Goal: Transaction & Acquisition: Download file/media

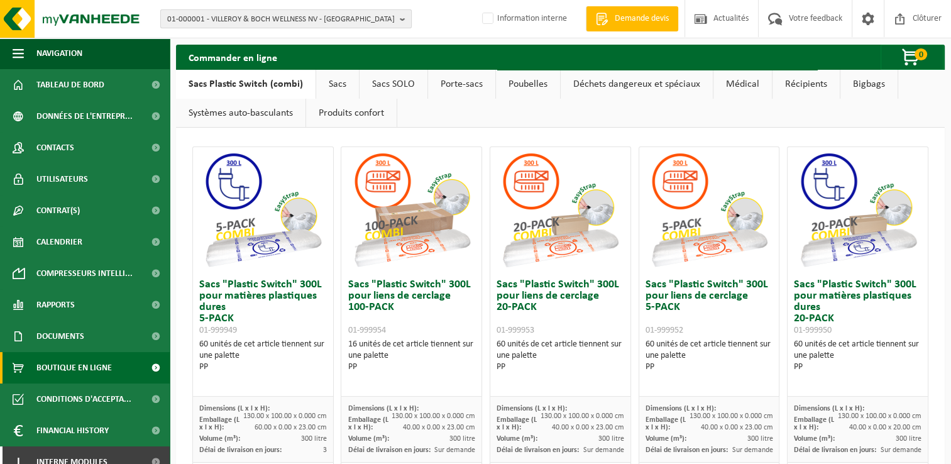
click at [209, 18] on span "01-000001 - VILLEROY & BOCH WELLNESS NV - [GEOGRAPHIC_DATA]" at bounding box center [280, 19] width 227 height 19
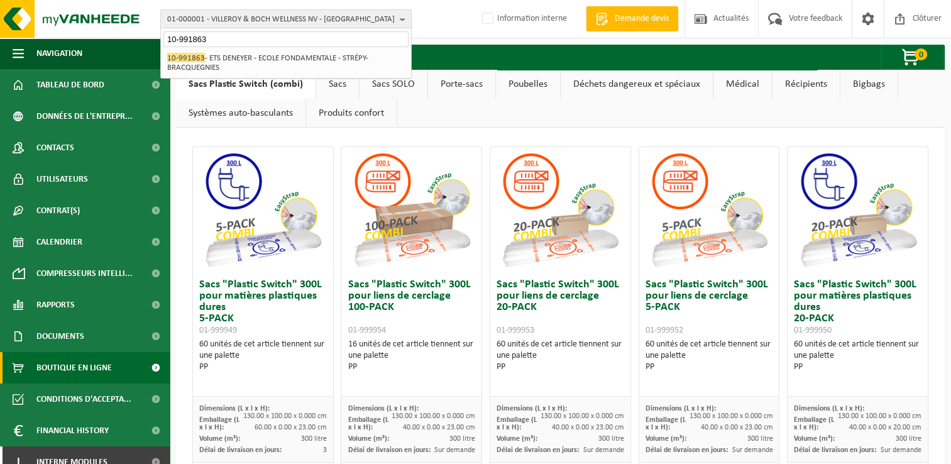
type input "10-991863"
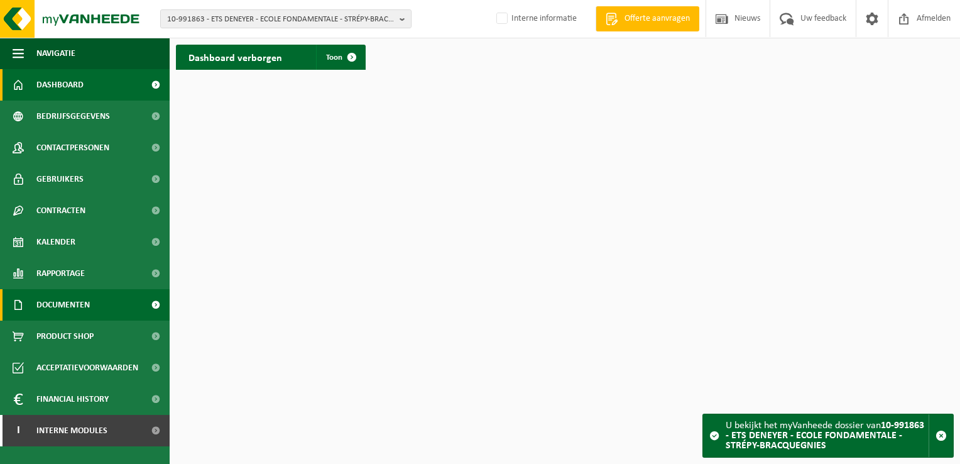
click at [62, 300] on span "Documenten" at bounding box center [62, 304] width 53 height 31
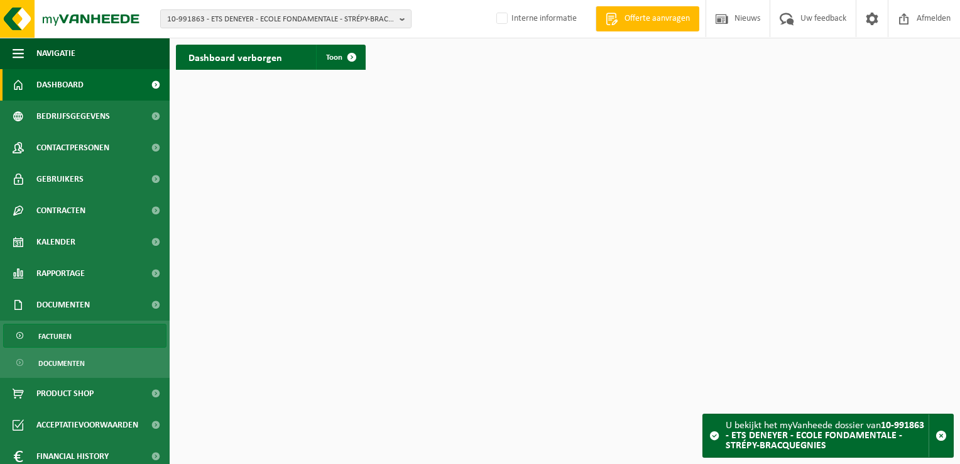
click at [86, 333] on link "Facturen" at bounding box center [84, 336] width 163 height 24
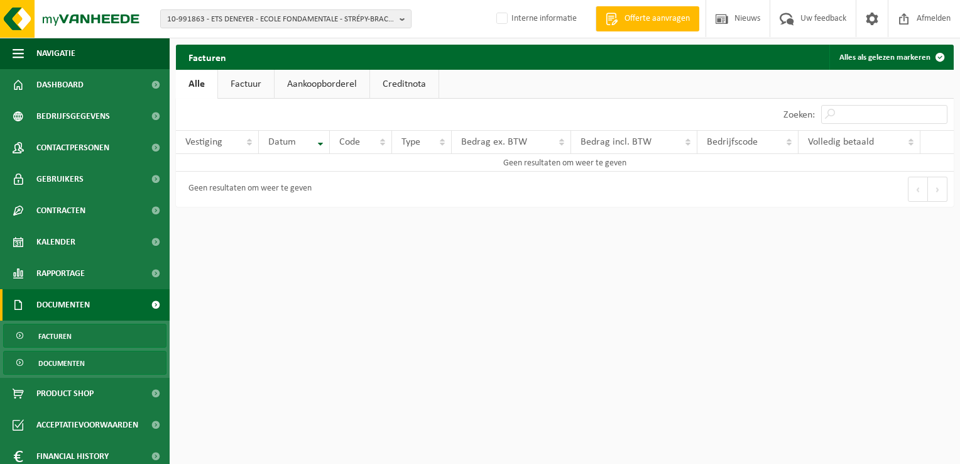
click at [106, 361] on link "Documenten" at bounding box center [84, 363] width 163 height 24
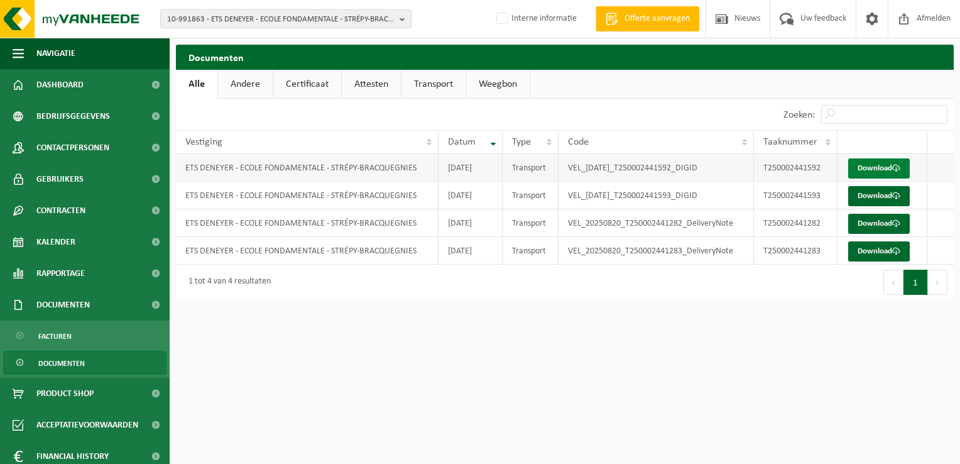
click at [883, 171] on link "Download" at bounding box center [879, 168] width 62 height 20
click at [659, 400] on html "10-991863 - ETS DENEYER - ECOLE FONDAMENTALE - STRÉPY-BRACQUEGNIES 10-991863 - …" at bounding box center [480, 232] width 960 height 464
click at [869, 200] on link "Download" at bounding box center [879, 196] width 62 height 20
click at [876, 221] on link "Download" at bounding box center [879, 224] width 62 height 20
click at [446, 336] on html "10-991863 - ETS DENEYER - ECOLE FONDAMENTALE - STRÉPY-BRACQUEGNIES 10-991863 - …" at bounding box center [480, 232] width 960 height 464
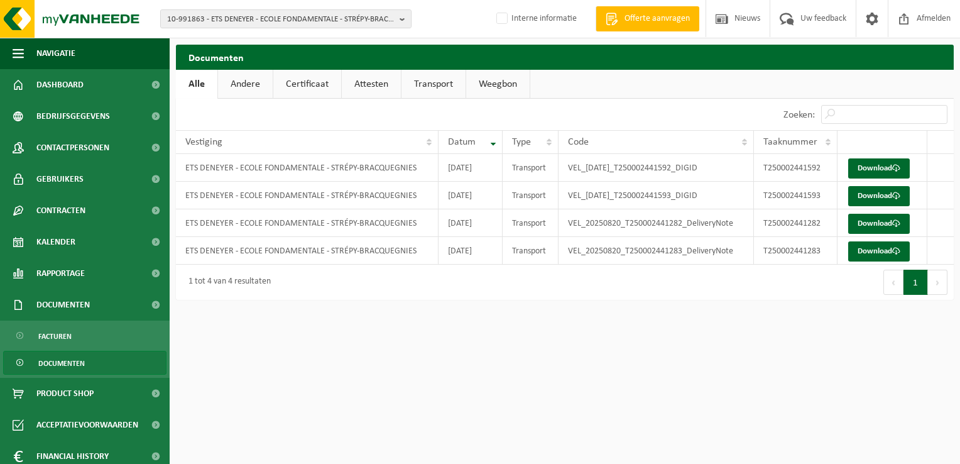
click at [313, 343] on html "10-991863 - ETS DENEYER - ECOLE FONDAMENTALE - STRÉPY-BRACQUEGNIES 10-991863 - …" at bounding box center [480, 232] width 960 height 464
